Goal: Check status: Check status

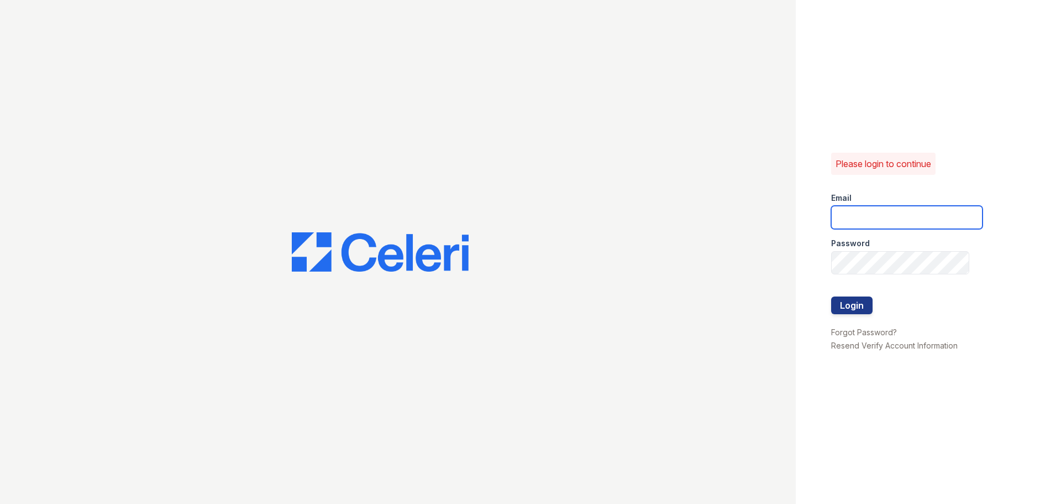
type input "jaxon1@cafmanagement.com"
click at [845, 310] on button "Login" at bounding box center [851, 305] width 41 height 18
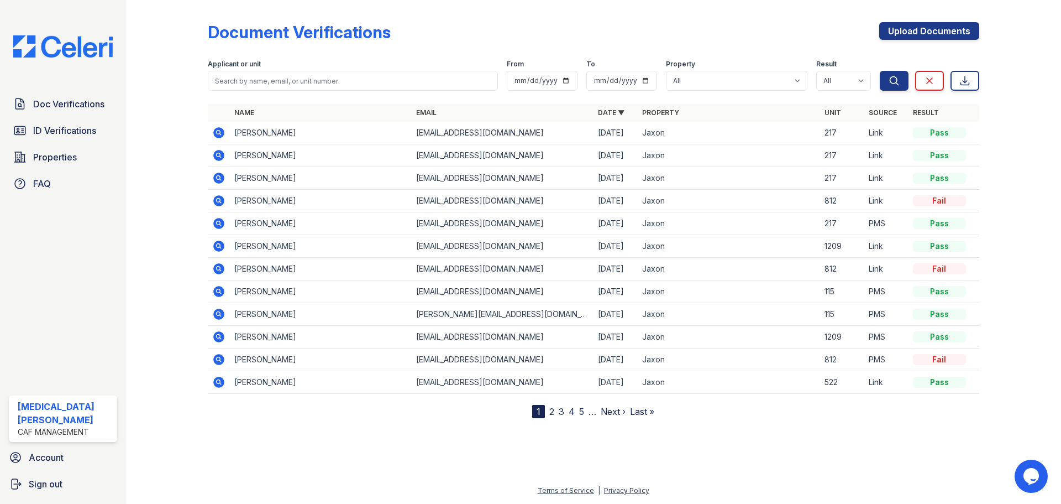
click at [219, 129] on icon at bounding box center [218, 132] width 11 height 11
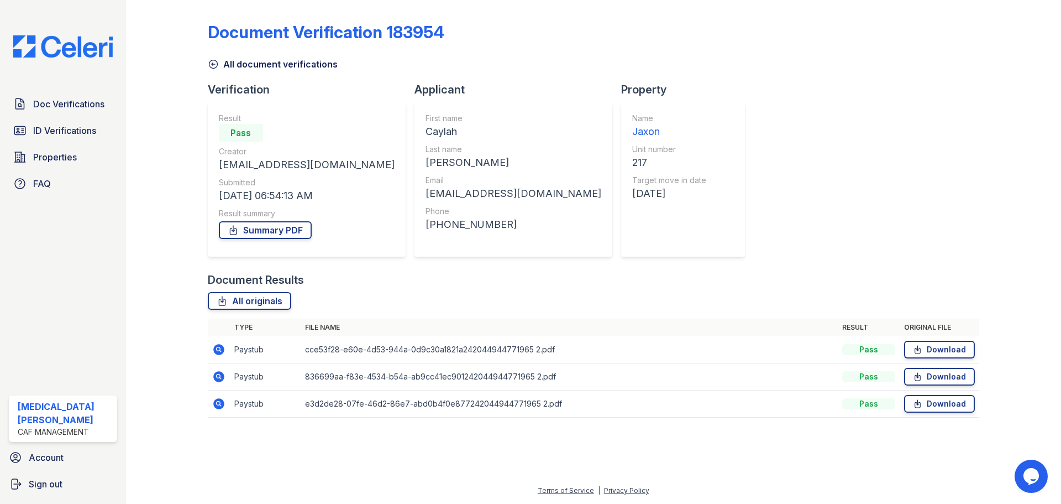
click at [217, 406] on icon at bounding box center [218, 403] width 11 height 11
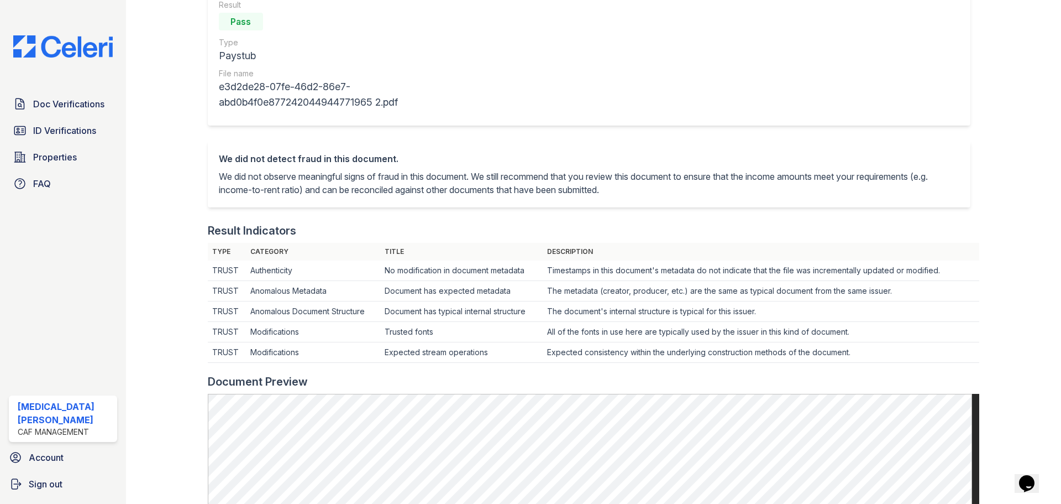
scroll to position [14, 0]
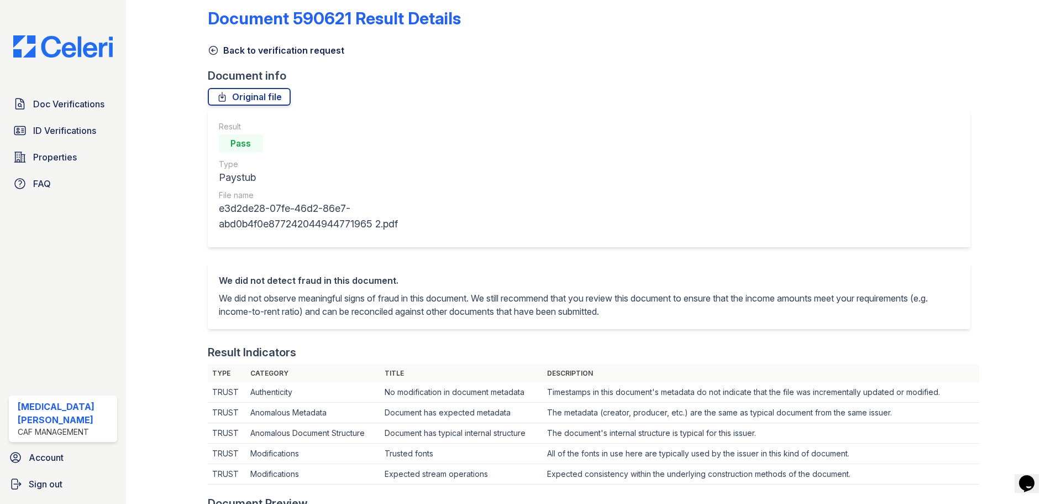
click at [209, 48] on icon at bounding box center [213, 50] width 11 height 11
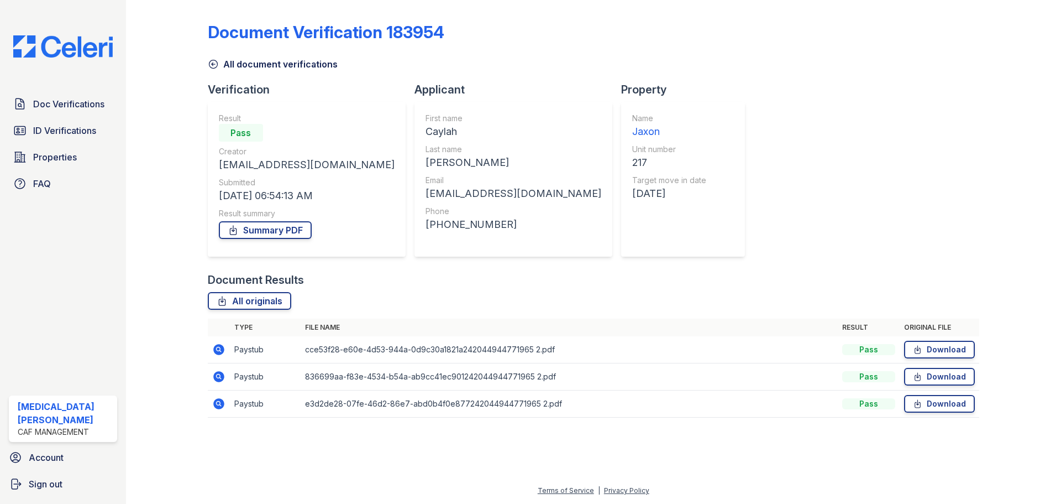
click at [219, 378] on icon at bounding box center [218, 376] width 11 height 11
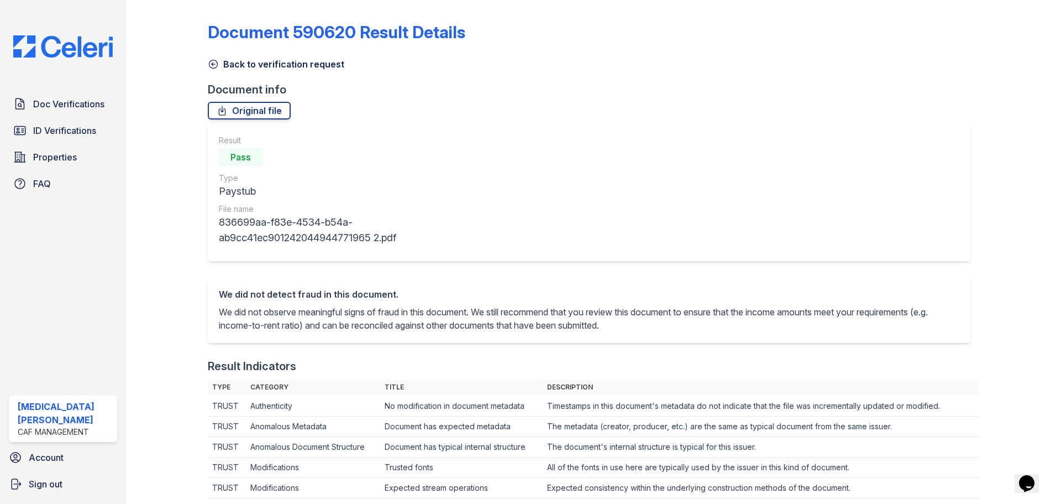
click at [221, 65] on link "Back to verification request" at bounding box center [276, 63] width 137 height 13
